Goal: Check status: Check status

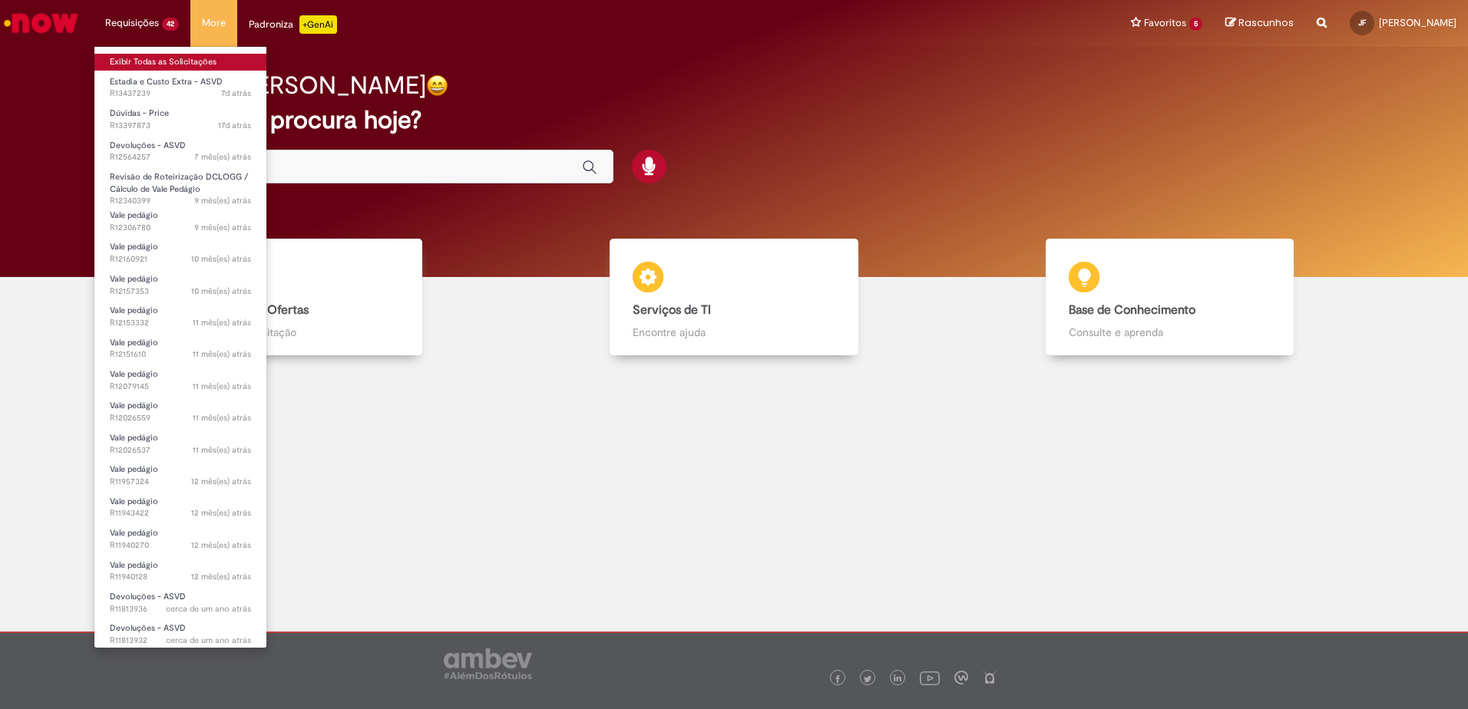
click at [162, 57] on link "Exibir Todas as Solicitações" at bounding box center [180, 62] width 172 height 17
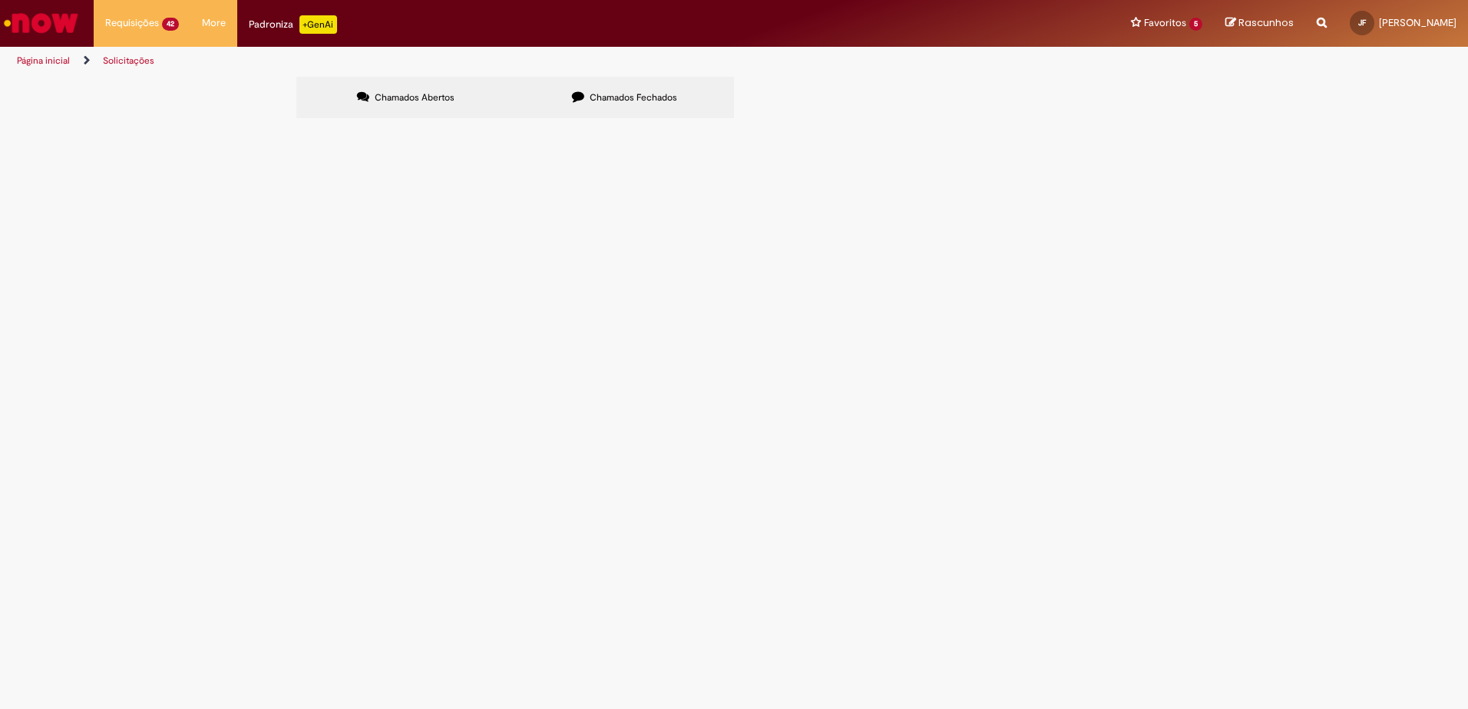
click at [0, 0] on input "Pesquisar" at bounding box center [0, 0] width 0 height 0
click at [612, 96] on span "Chamados Fechados" at bounding box center [634, 97] width 88 height 12
click at [663, 96] on span "Chamados Fechados" at bounding box center [634, 97] width 88 height 12
click at [0, 0] on input "Pesquisar" at bounding box center [0, 0] width 0 height 0
paste input "*********"
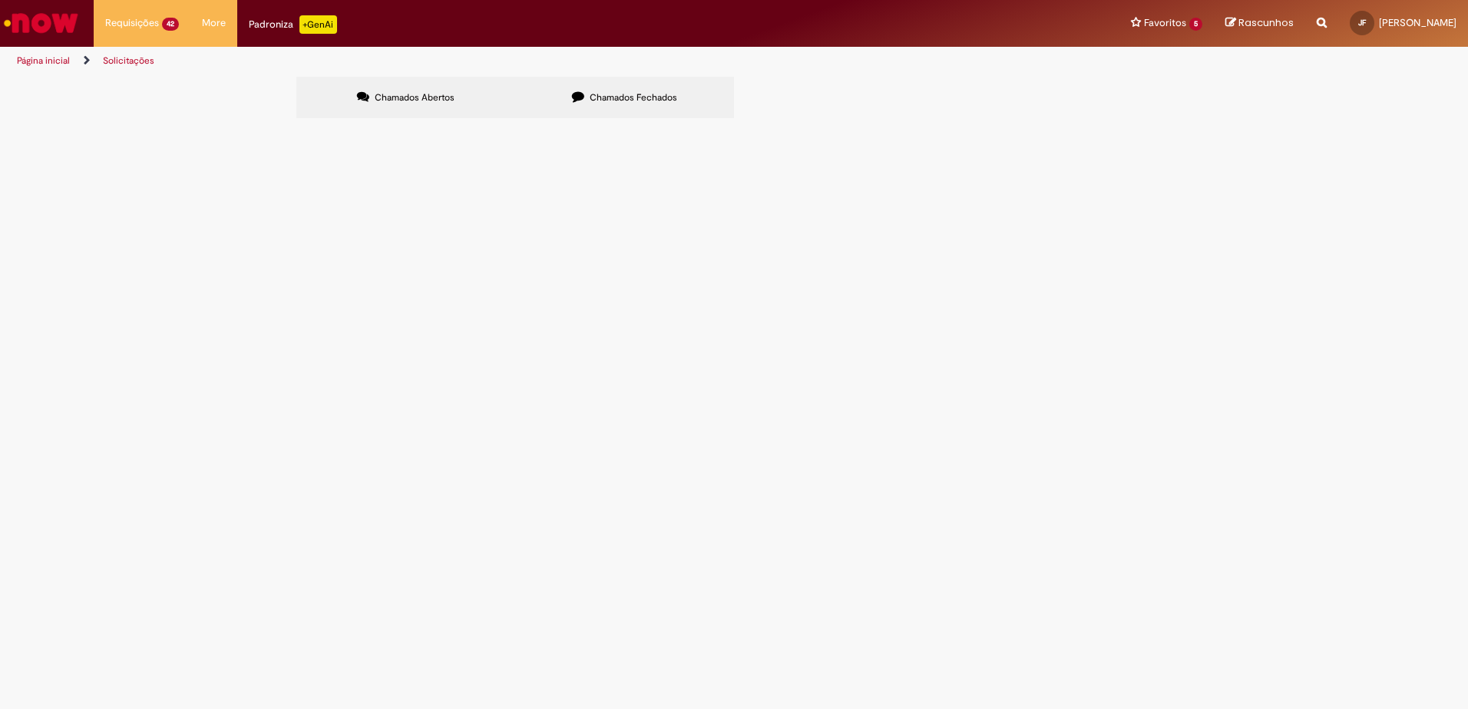
type input "*********"
click at [0, 0] on button "Pesquisar" at bounding box center [0, 0] width 0 height 0
click at [0, 0] on span "Compensação Interna" at bounding box center [0, 0] width 0 height 0
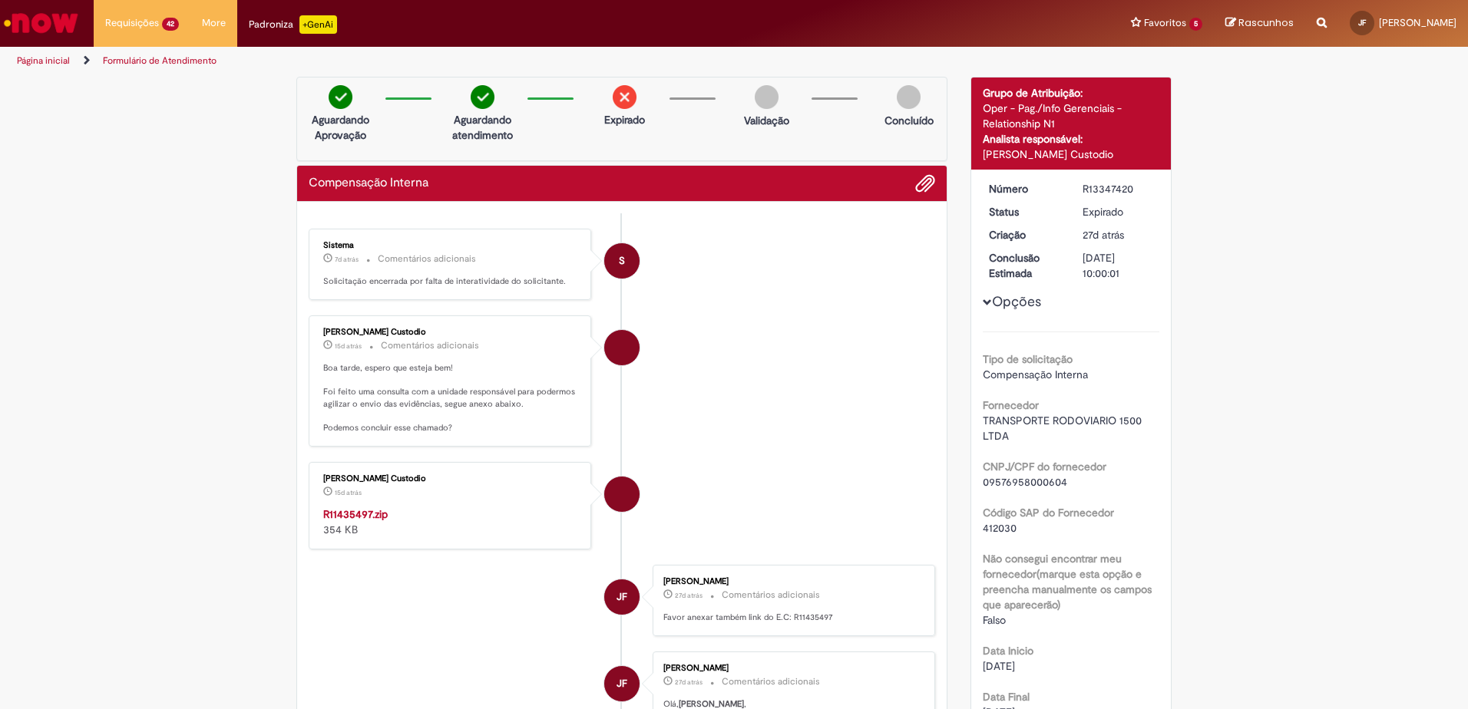
drag, startPoint x: 341, startPoint y: 285, endPoint x: 365, endPoint y: 294, distance: 26.2
click at [365, 294] on div "Sistema 7d atrás 7 dias atrás Comentários adicionais Solicitação encerrada por …" at bounding box center [449, 264] width 273 height 62
click at [355, 517] on strong "R11435497.zip" at bounding box center [355, 514] width 64 height 14
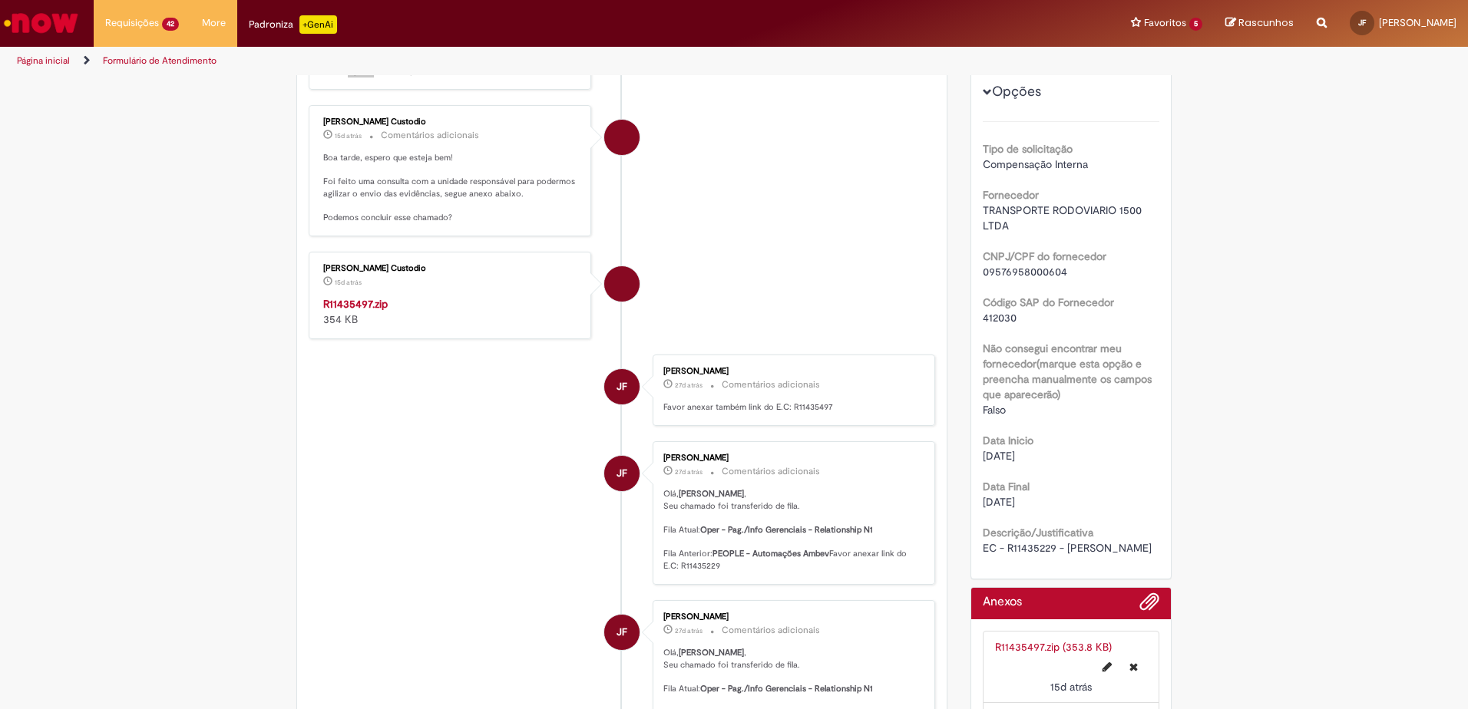
scroll to position [230, 0]
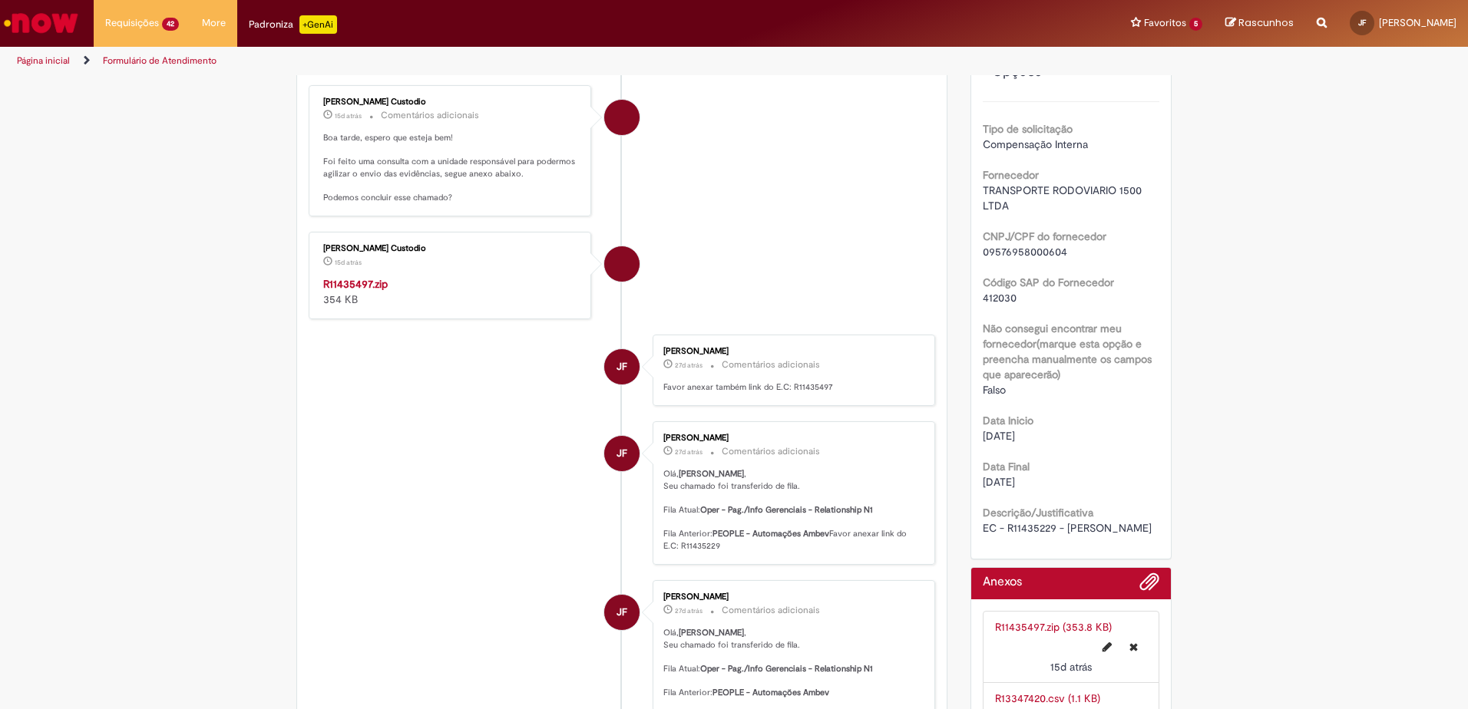
click at [449, 451] on li "JF [PERSON_NAME] 27d atrás 27 dias atrás Comentários adicionais [PERSON_NAME] ,…" at bounding box center [622, 493] width 626 height 144
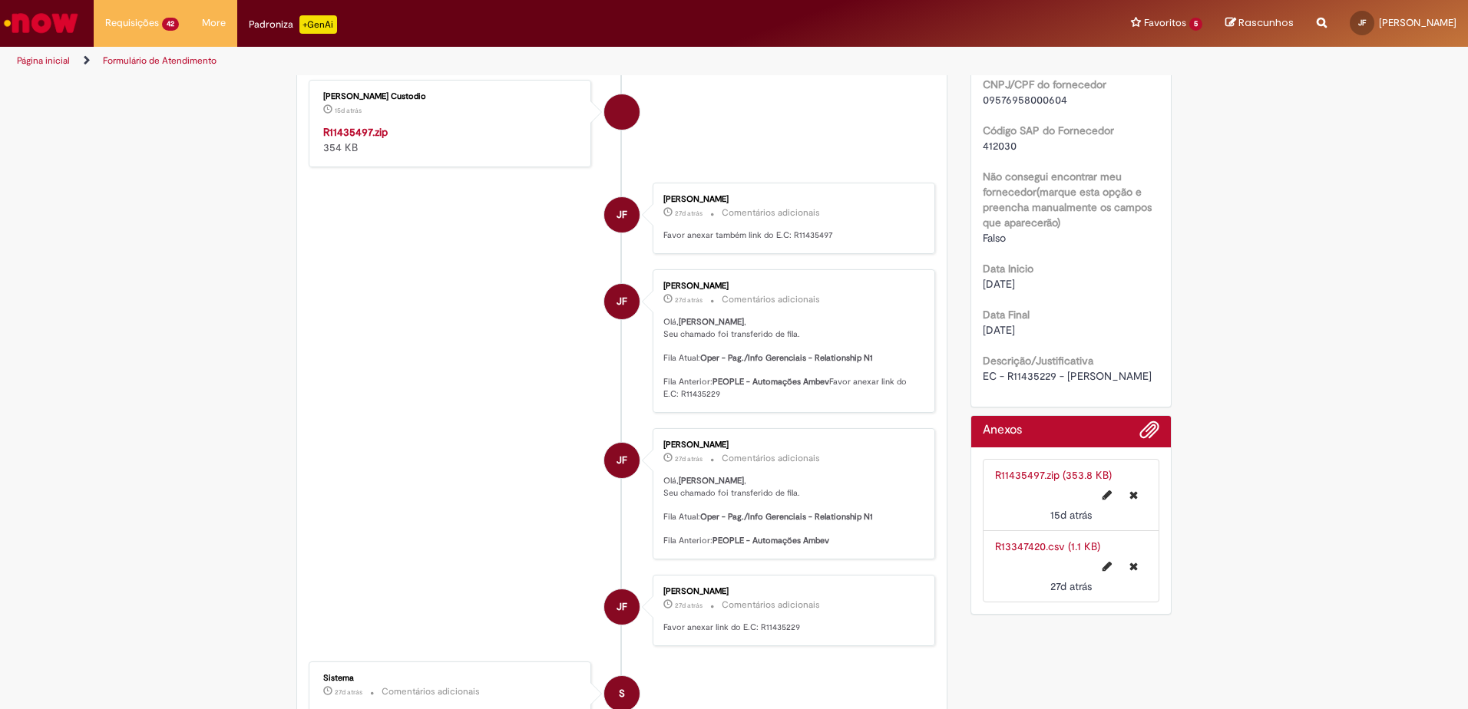
scroll to position [384, 0]
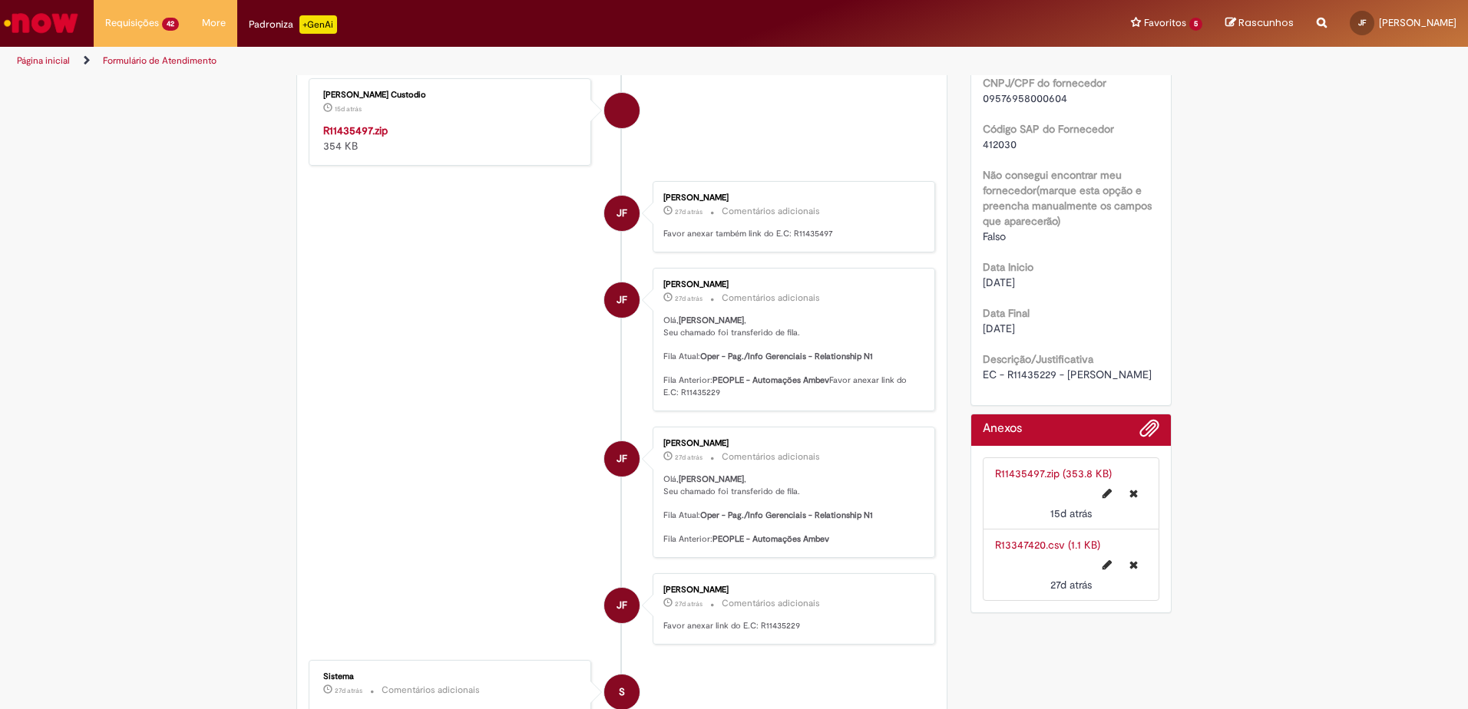
click at [779, 399] on p "[PERSON_NAME] , Seu chamado foi transferido de fila. Fila Atual: Oper - Pag./In…" at bounding box center [791, 357] width 256 height 84
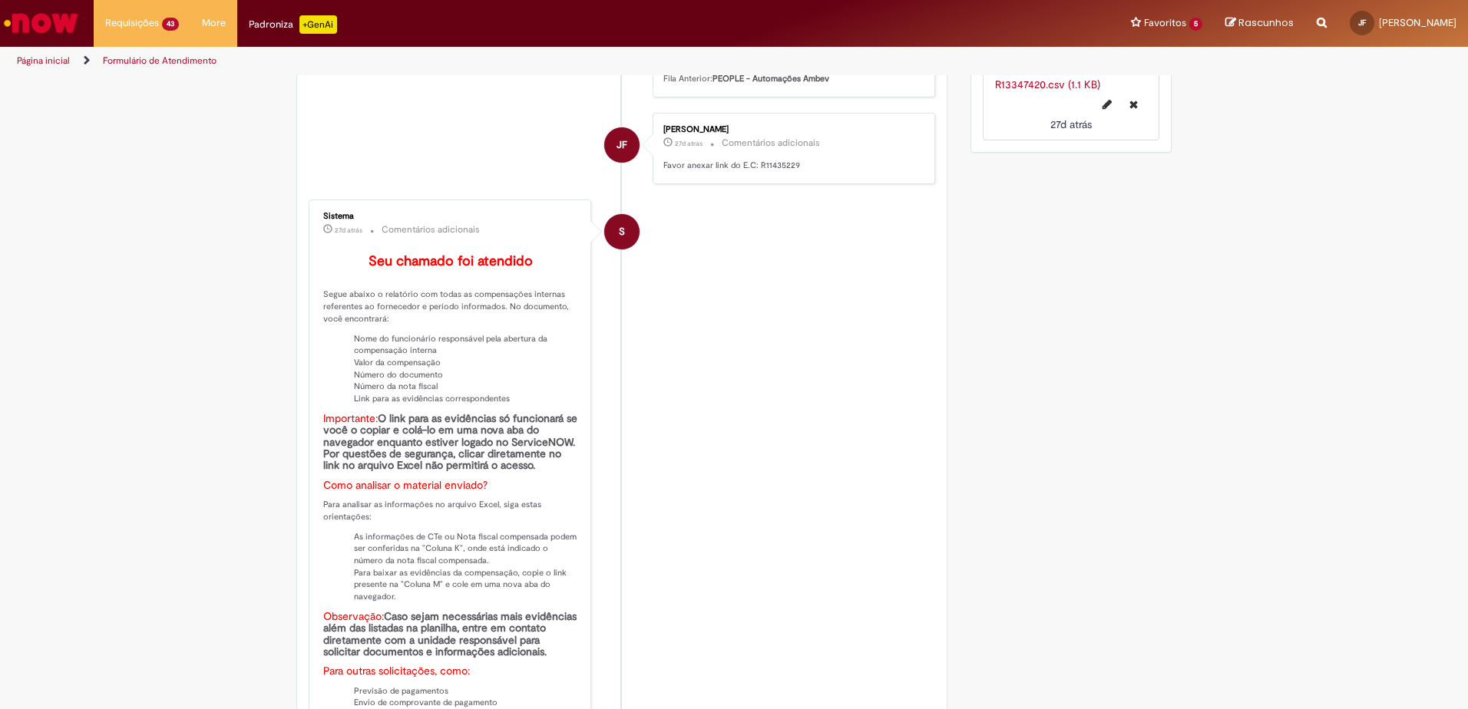
scroll to position [1305, 0]
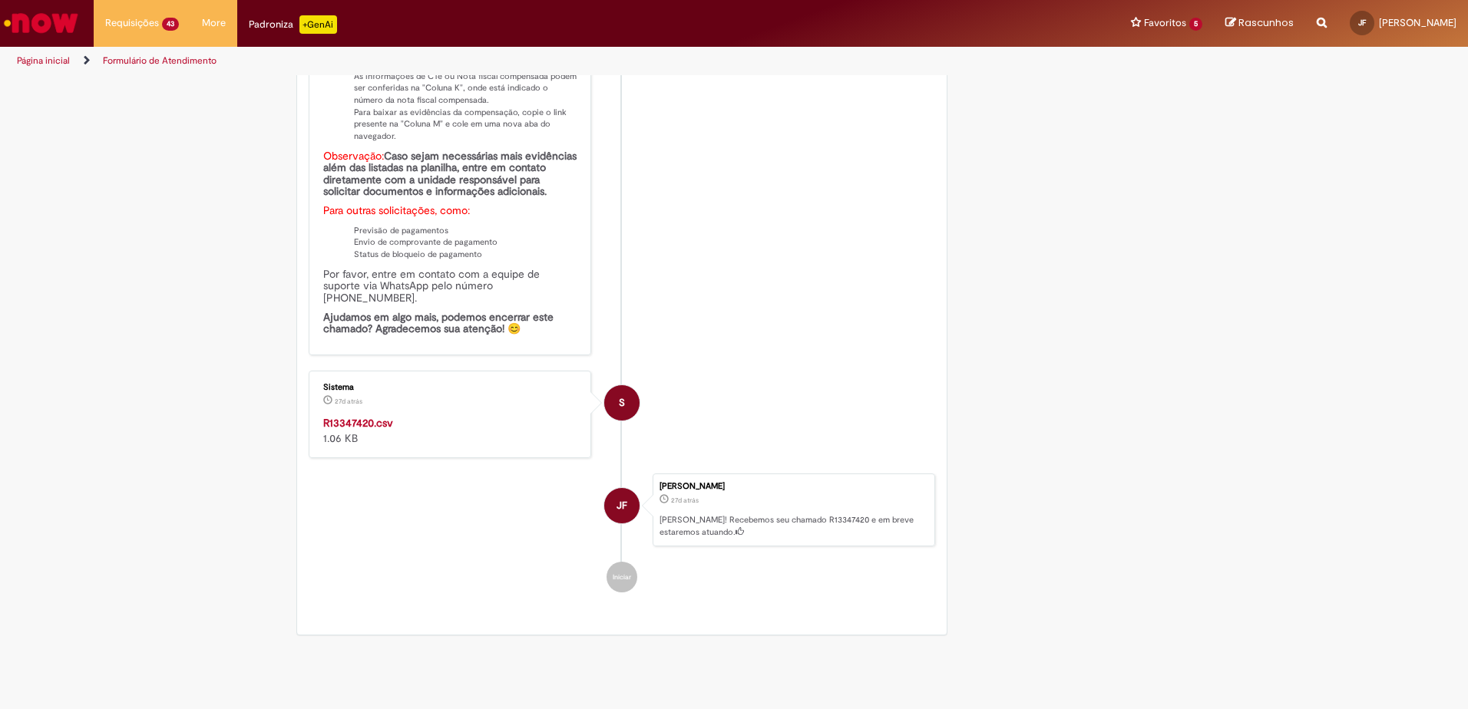
click at [360, 428] on strong "R13347420.csv" at bounding box center [358, 423] width 70 height 14
